Goal: Information Seeking & Learning: Learn about a topic

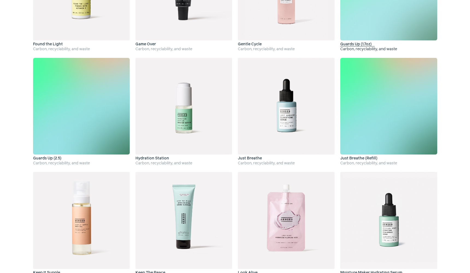
scroll to position [517, 0]
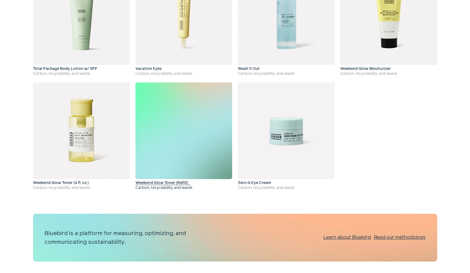
scroll to position [1288, 0]
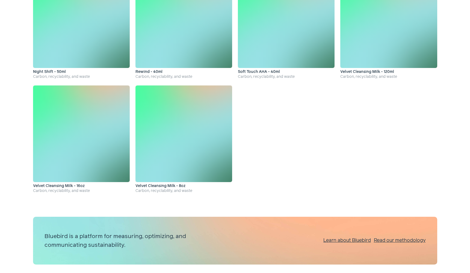
scroll to position [373, 0]
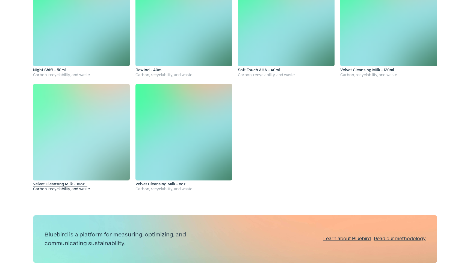
click at [84, 146] on img at bounding box center [81, 132] width 97 height 97
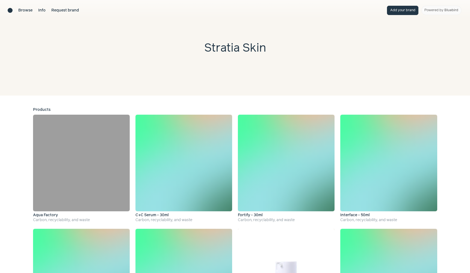
scroll to position [-3, 0]
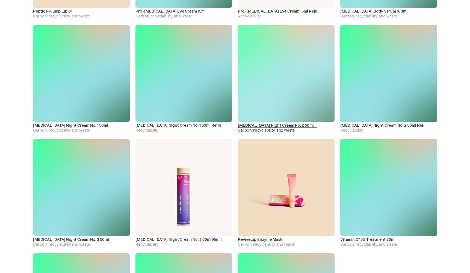
scroll to position [788, 0]
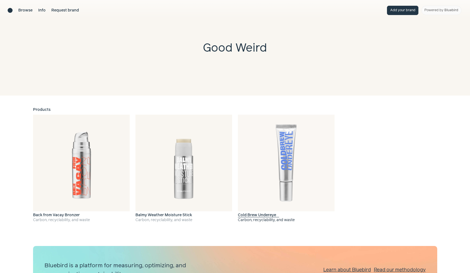
scroll to position [2, 0]
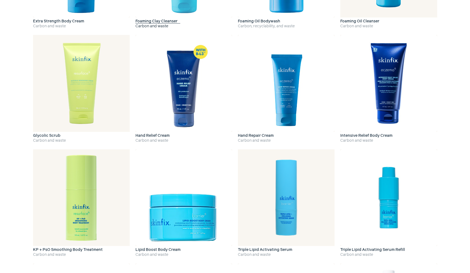
scroll to position [662, 0]
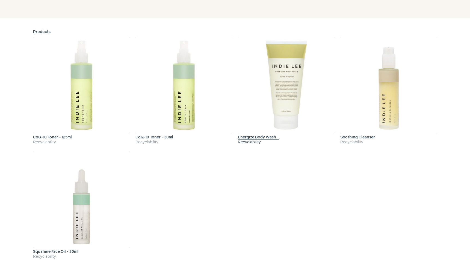
scroll to position [79, 0]
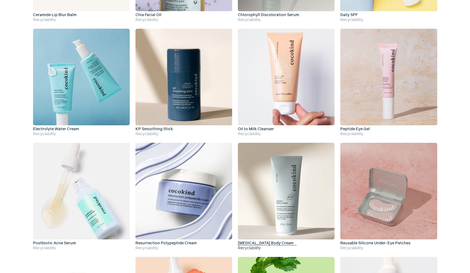
scroll to position [306, 0]
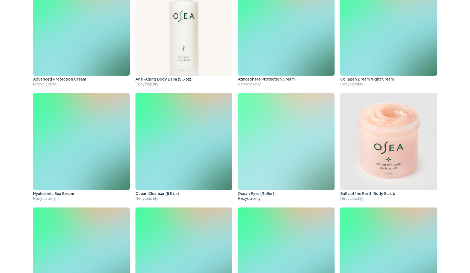
scroll to position [152, 0]
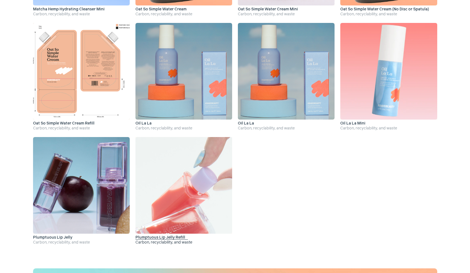
scroll to position [886, 0]
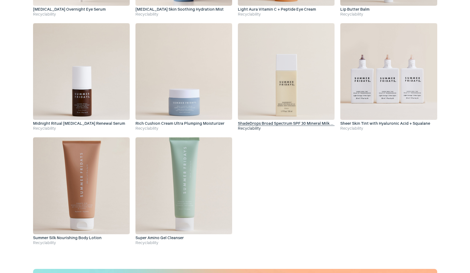
scroll to position [553, 0]
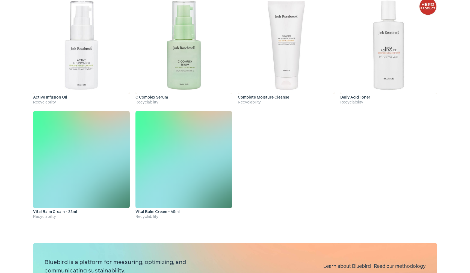
scroll to position [123, 0]
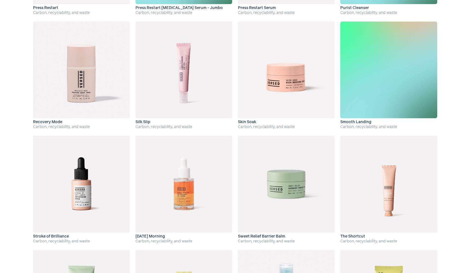
scroll to position [1241, 0]
